Goal: Task Accomplishment & Management: Manage account settings

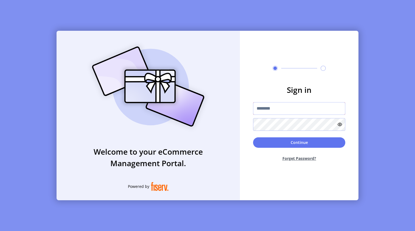
type input "**********"
click at [268, 143] on button "Continue" at bounding box center [299, 142] width 92 height 10
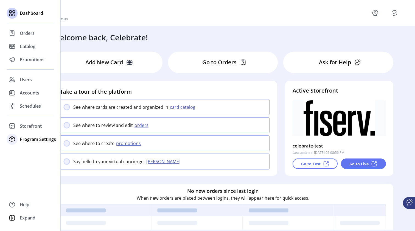
click at [42, 137] on span "Program Settings" at bounding box center [38, 139] width 36 height 7
click at [35, 150] on span "Templates" at bounding box center [31, 150] width 22 height 7
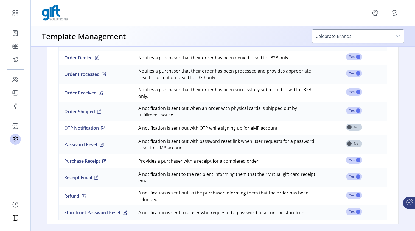
scroll to position [501, 0]
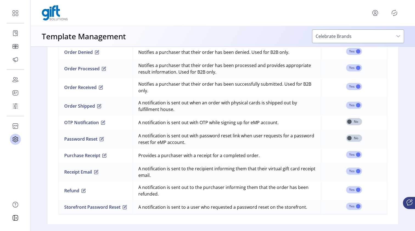
drag, startPoint x: 286, startPoint y: 123, endPoint x: 141, endPoint y: 123, distance: 144.9
click at [141, 123] on td "A notification is sent out with OTP while signing up for eMP account." at bounding box center [227, 122] width 188 height 14
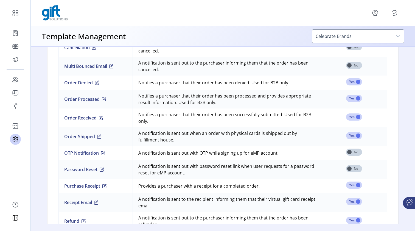
scroll to position [493, 0]
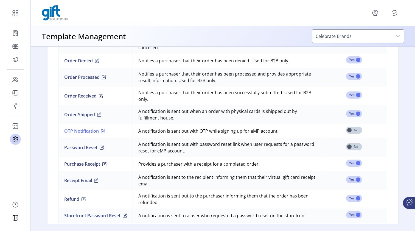
click at [88, 129] on button "OTP Notification" at bounding box center [84, 131] width 41 height 7
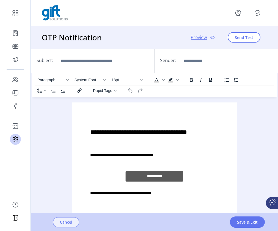
click at [76, 220] on button "Cancel" at bounding box center [66, 222] width 27 height 10
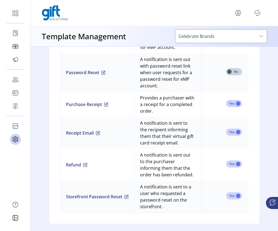
click at [271, 203] on icon at bounding box center [272, 202] width 7 height 7
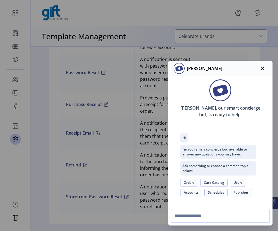
scroll to position [10, 0]
click at [262, 66] on icon "button" at bounding box center [262, 68] width 4 height 4
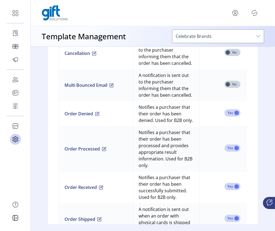
scroll to position [576, 0]
